Goal: Check status: Check status

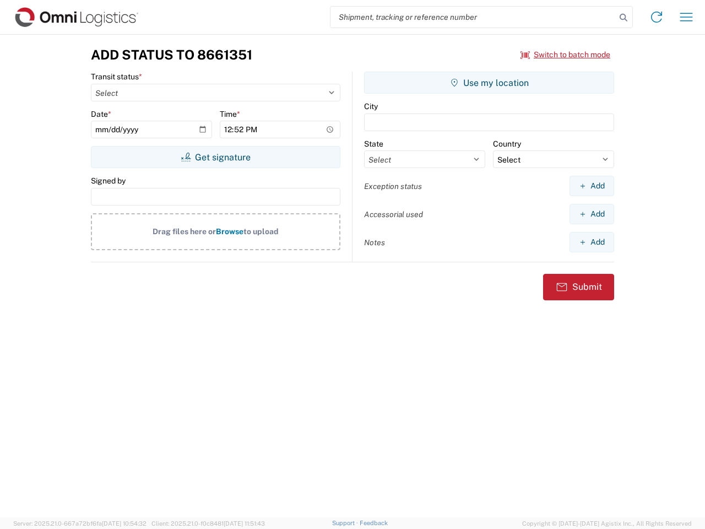
click at [473, 17] on input "search" at bounding box center [473, 17] width 285 height 21
click at [624, 18] on icon at bounding box center [623, 17] width 15 height 15
click at [657, 17] on icon at bounding box center [657, 17] width 18 height 18
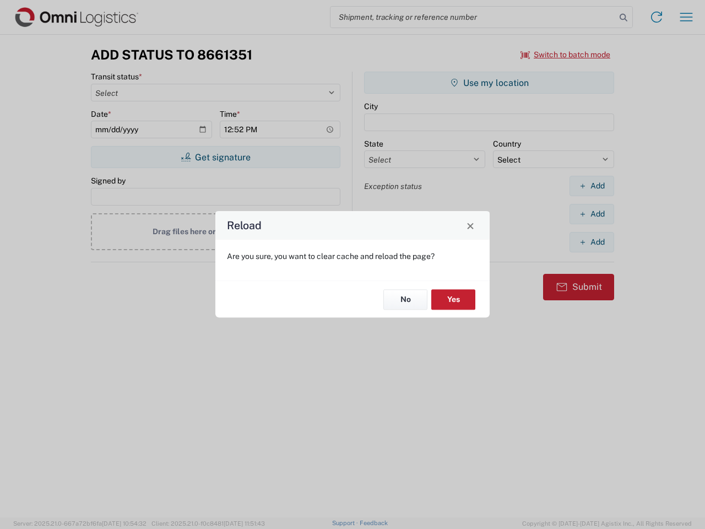
click at [687, 17] on div "Reload Are you sure, you want to clear cache and reload the page? No Yes" at bounding box center [352, 264] width 705 height 529
click at [566, 55] on div "Reload Are you sure, you want to clear cache and reload the page? No Yes" at bounding box center [352, 264] width 705 height 529
click at [215, 157] on div "Reload Are you sure, you want to clear cache and reload the page? No Yes" at bounding box center [352, 264] width 705 height 529
click at [489, 83] on div "Reload Are you sure, you want to clear cache and reload the page? No Yes" at bounding box center [352, 264] width 705 height 529
click at [592, 186] on div "Reload Are you sure, you want to clear cache and reload the page? No Yes" at bounding box center [352, 264] width 705 height 529
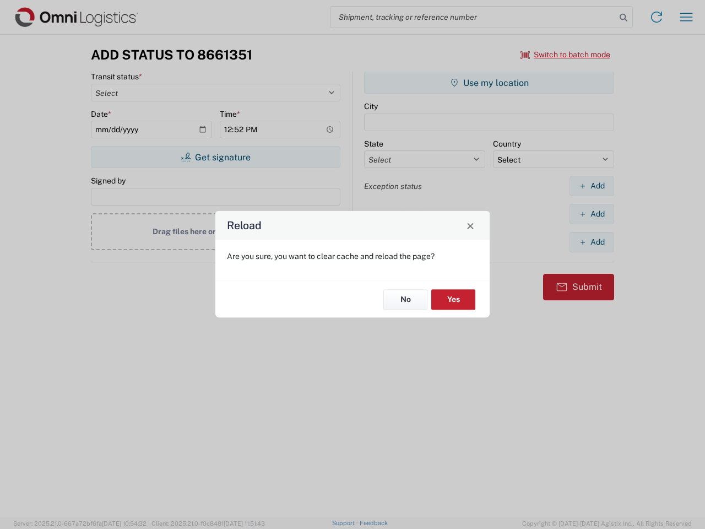
click at [592, 214] on div "Reload Are you sure, you want to clear cache and reload the page? No Yes" at bounding box center [352, 264] width 705 height 529
click at [592, 242] on div "Reload Are you sure, you want to clear cache and reload the page? No Yes" at bounding box center [352, 264] width 705 height 529
